Goal: Information Seeking & Learning: Learn about a topic

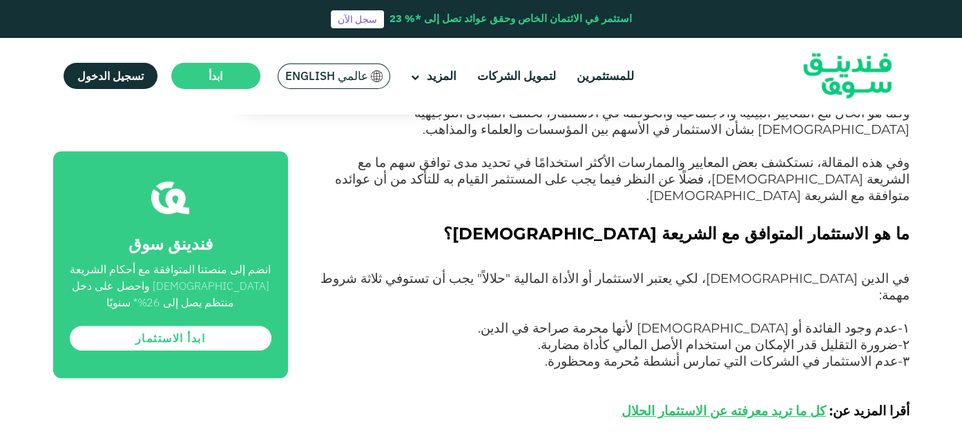
scroll to position [621, 0]
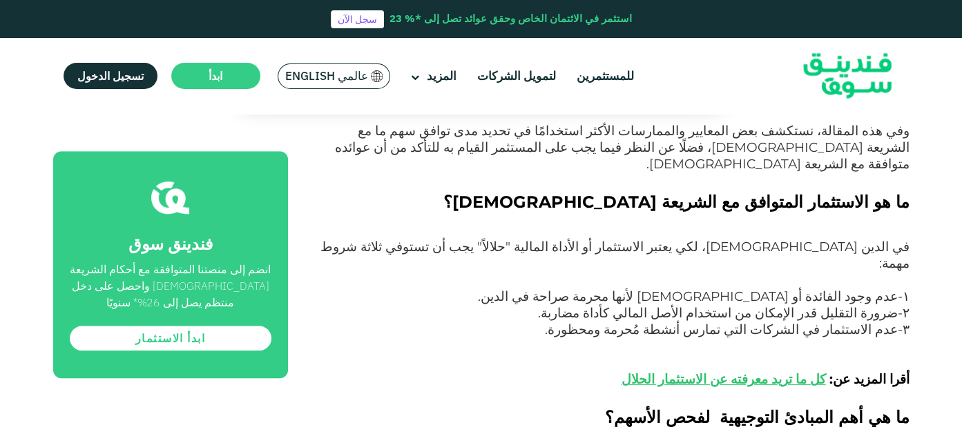
click at [894, 289] on span "۱-عدم وجود الفائدة أو الربا لأنها محرمة صراحة في الدين." at bounding box center [694, 297] width 432 height 16
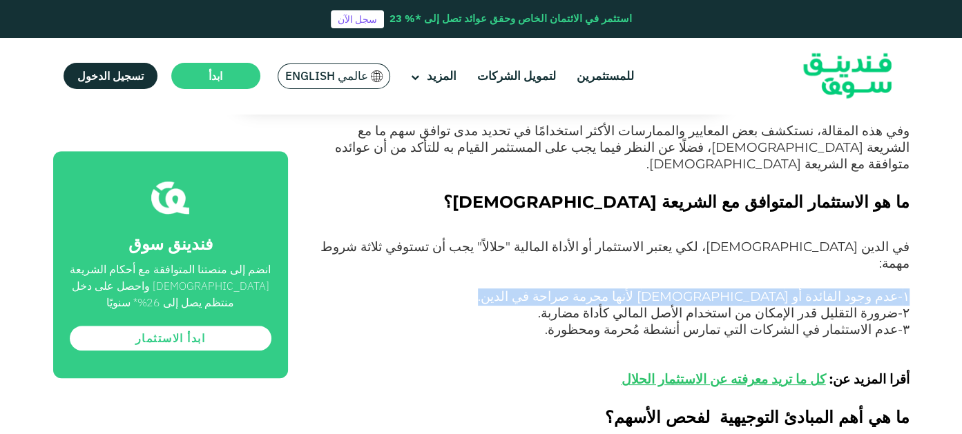
click at [894, 289] on span "۱-عدم وجود الفائدة أو الربا لأنها محرمة صراحة في الدين." at bounding box center [694, 297] width 432 height 16
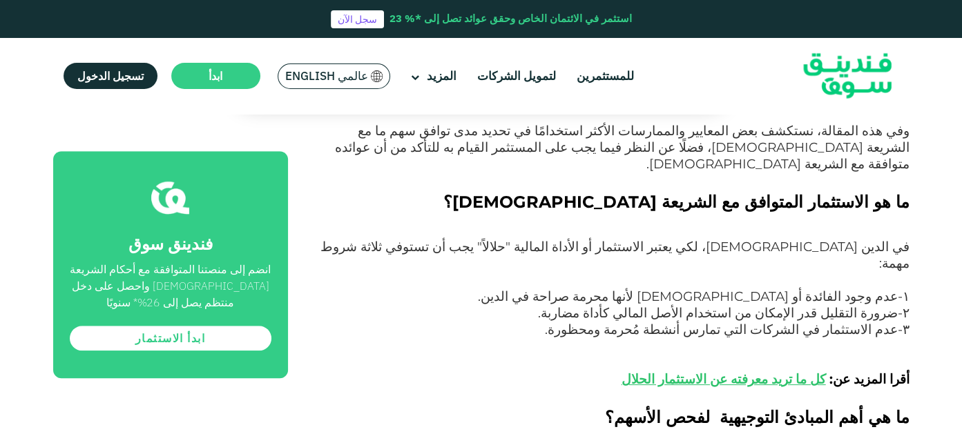
click at [878, 289] on span "۱-عدم وجود الفائدة أو الربا لأنها محرمة صراحة في الدين." at bounding box center [694, 297] width 432 height 16
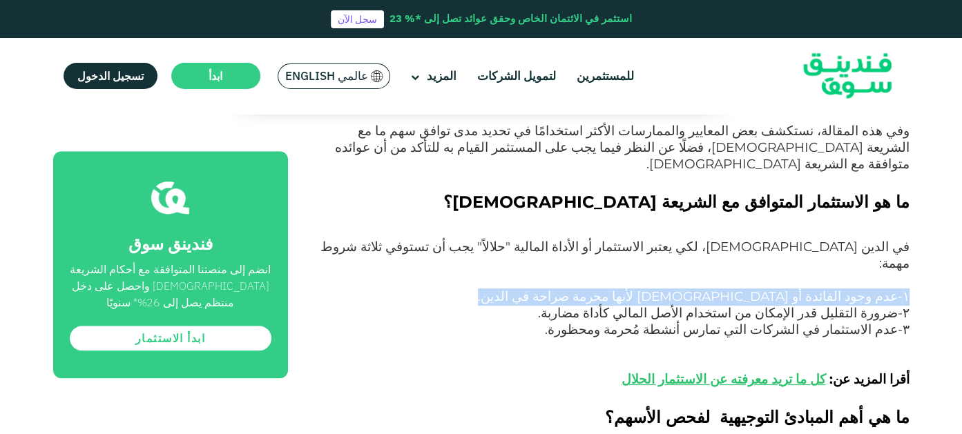
click at [878, 289] on span "۱-عدم وجود الفائدة أو الربا لأنها محرمة صراحة في الدين." at bounding box center [694, 297] width 432 height 16
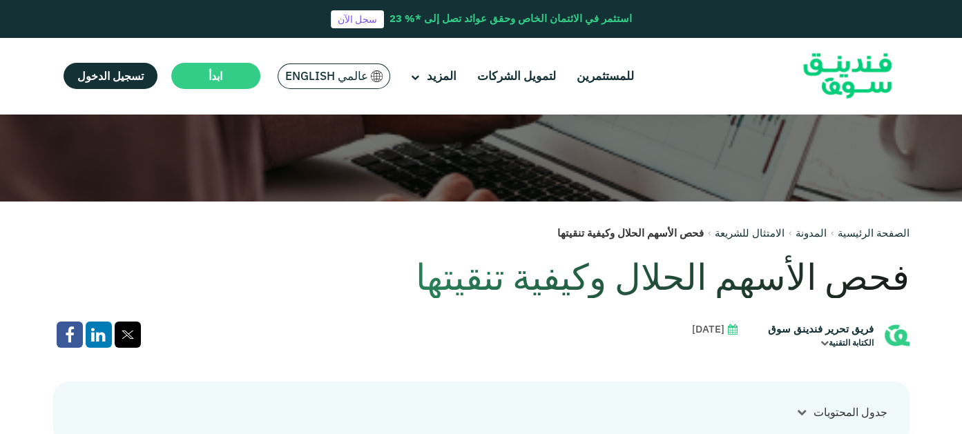
scroll to position [0, 0]
